Goal: Information Seeking & Learning: Find specific fact

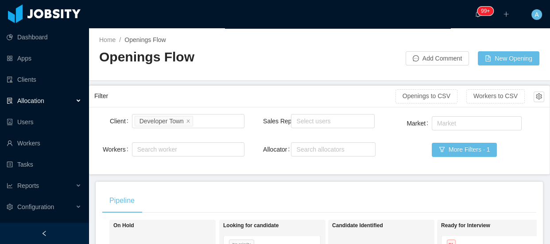
scroll to position [0, 84]
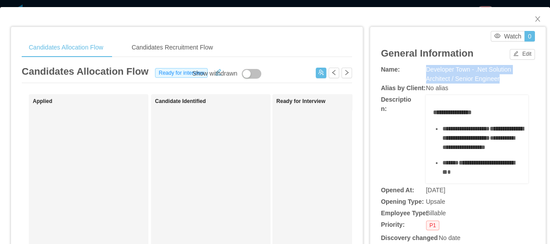
drag, startPoint x: 421, startPoint y: 67, endPoint x: 509, endPoint y: 81, distance: 89.2
click at [509, 81] on div "Developer Town - .Net Solution Architect / Senior Engineer" at bounding box center [477, 74] width 103 height 19
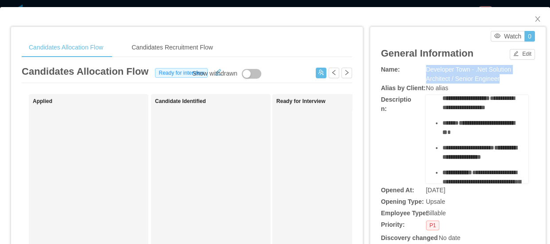
click at [475, 74] on div "Developer Town - .Net Solution Architect / Senior Engineer" at bounding box center [477, 74] width 103 height 19
drag, startPoint x: 471, startPoint y: 70, endPoint x: 504, endPoint y: 81, distance: 34.7
click at [504, 81] on div "Developer Town - .Net Solution Architect / Senior Engineer" at bounding box center [477, 74] width 103 height 19
copy span ".Net Solution Architect / Senior Engineer"
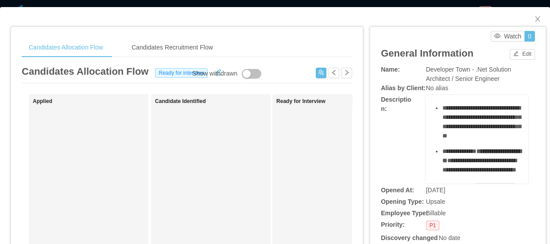
scroll to position [402, 0]
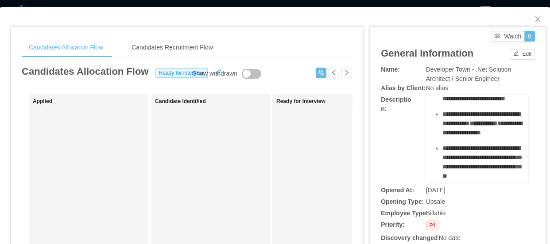
drag, startPoint x: 431, startPoint y: 118, endPoint x: 486, endPoint y: 114, distance: 55.0
copy div "**********"
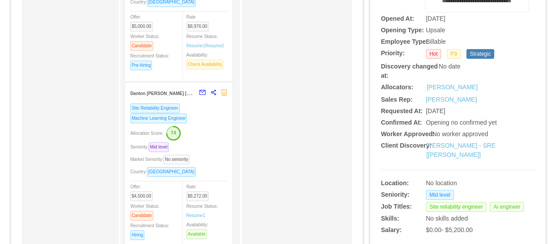
scroll to position [165, 0]
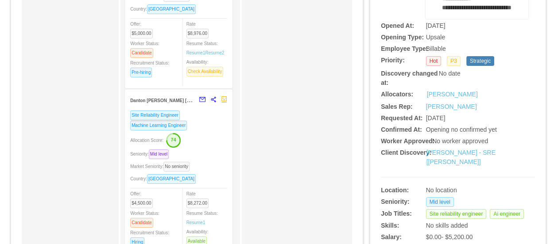
drag, startPoint x: 180, startPoint y: 106, endPoint x: 139, endPoint y: 101, distance: 41.5
click at [139, 101] on strong "Danton Rafael Hastenreiter de Freitas Guedes" at bounding box center [176, 100] width 92 height 7
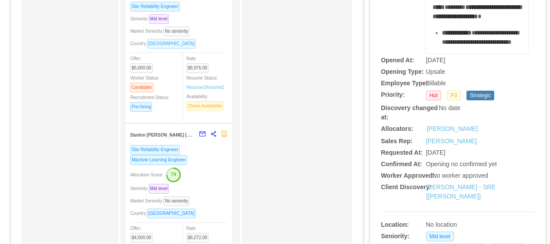
scroll to position [84, 0]
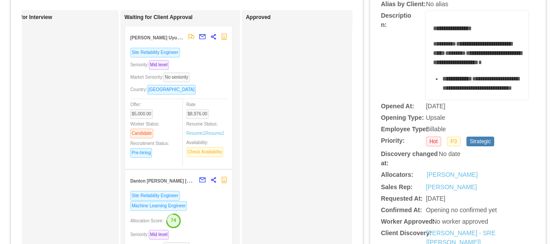
click at [161, 41] on div "Mauricio Uyuni Miranda" at bounding box center [157, 37] width 54 height 16
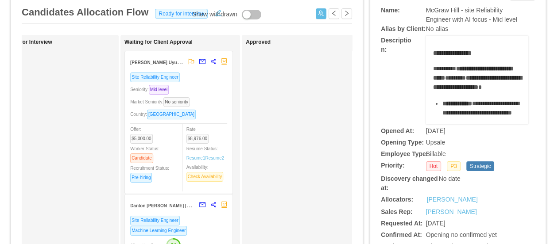
scroll to position [0, 0]
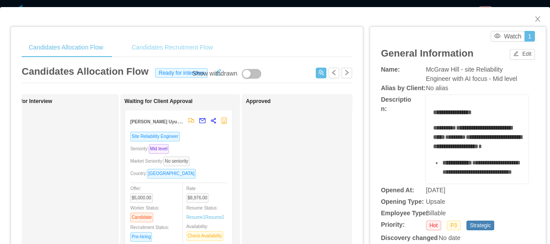
click at [182, 51] on div "Candidates Recruitment Flow" at bounding box center [172, 48] width 96 height 20
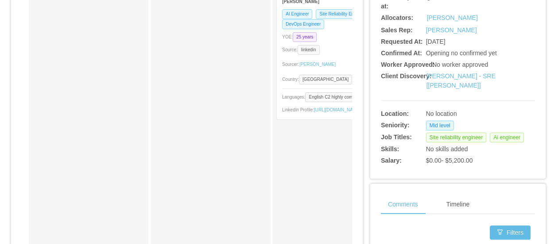
scroll to position [120, 0]
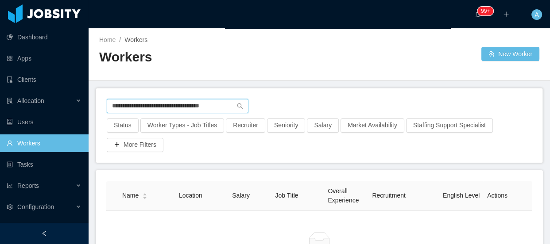
drag, startPoint x: 112, startPoint y: 106, endPoint x: 385, endPoint y: 102, distance: 272.7
click at [349, 111] on div "**********" at bounding box center [319, 108] width 425 height 19
type input "**********"
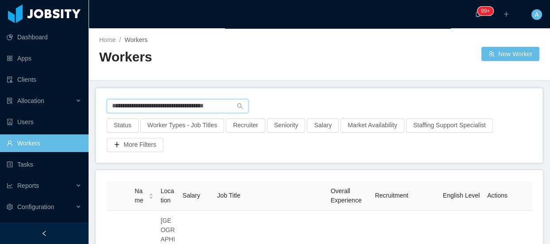
scroll to position [120, 0]
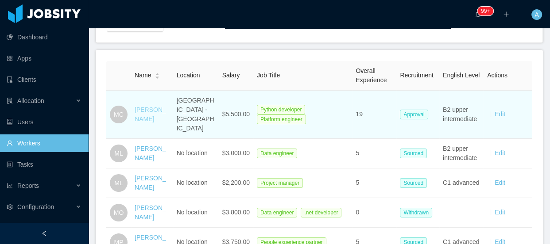
click at [166, 110] on link "[PERSON_NAME]" at bounding box center [150, 114] width 31 height 16
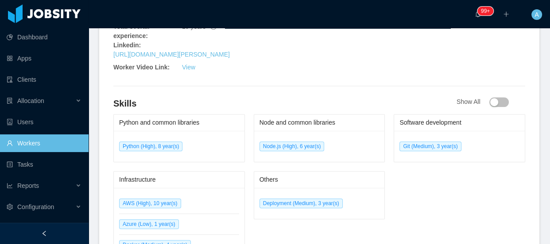
scroll to position [443, 0]
click at [193, 66] on link "View" at bounding box center [188, 66] width 13 height 7
click at [73, 140] on link "Workers" at bounding box center [44, 144] width 75 height 18
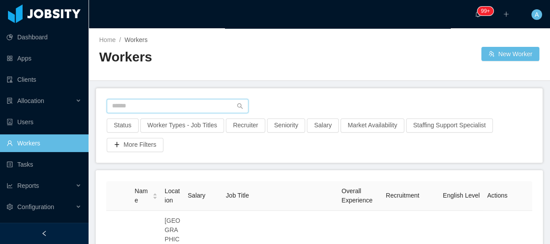
click at [148, 108] on input "text" at bounding box center [178, 106] width 142 height 14
paste input "**********"
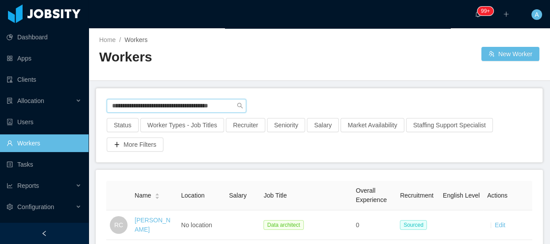
scroll to position [0, 2]
drag, startPoint x: 111, startPoint y: 108, endPoint x: 386, endPoint y: 95, distance: 275.3
click at [379, 101] on div "**********" at bounding box center [319, 108] width 425 height 19
paste input "text"
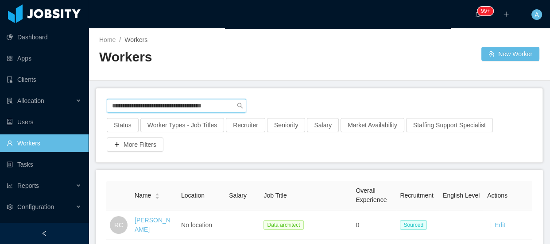
type input "**********"
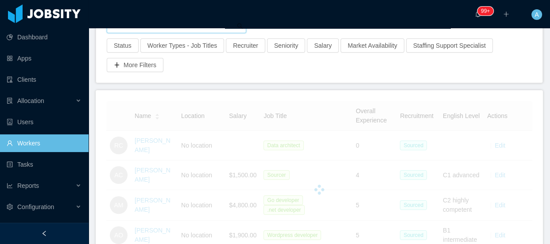
scroll to position [80, 0]
